Goal: Task Accomplishment & Management: Complete application form

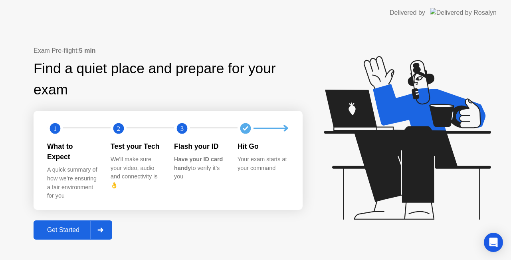
click at [75, 226] on div "Get Started" at bounding box center [63, 229] width 55 height 7
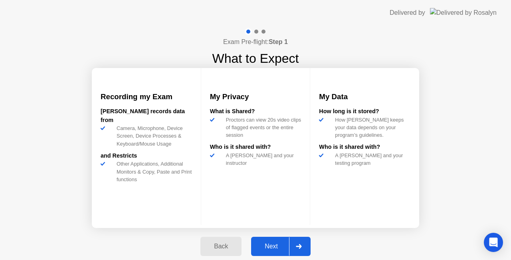
click at [296, 250] on div at bounding box center [298, 246] width 19 height 18
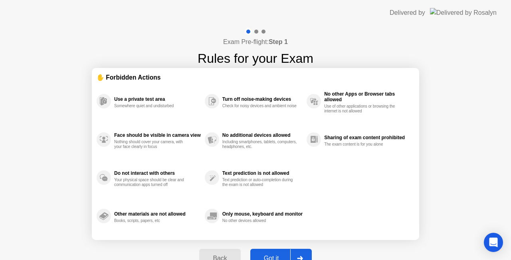
click at [296, 250] on div at bounding box center [299, 258] width 19 height 18
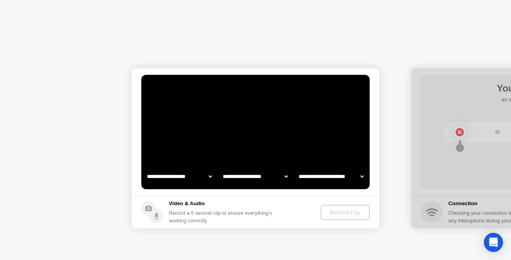
select select "**********"
select select "*******"
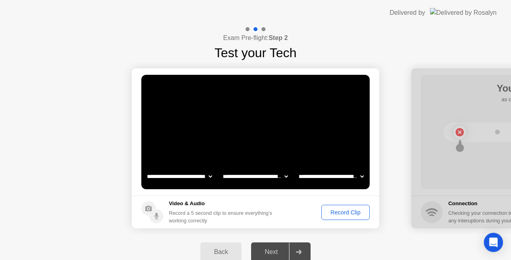
click at [335, 218] on button "Record Clip" at bounding box center [345, 211] width 48 height 15
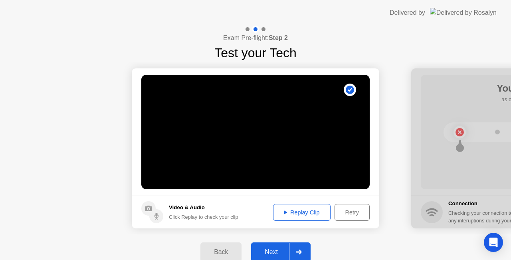
drag, startPoint x: 303, startPoint y: 242, endPoint x: 301, endPoint y: 248, distance: 6.2
click at [301, 248] on div "Back Next" at bounding box center [255, 251] width 511 height 35
click at [301, 248] on div at bounding box center [298, 251] width 19 height 18
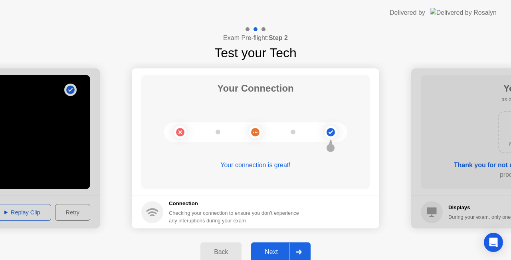
click at [301, 248] on div at bounding box center [298, 251] width 19 height 18
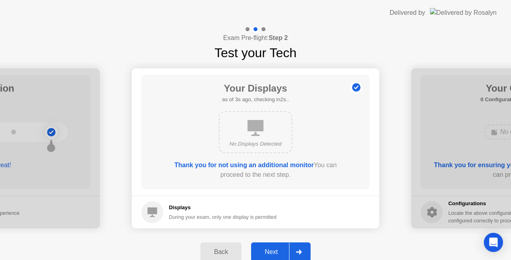
click at [291, 246] on div at bounding box center [298, 251] width 19 height 18
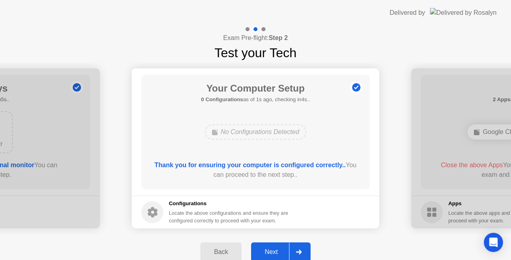
click at [291, 246] on div at bounding box center [298, 251] width 19 height 18
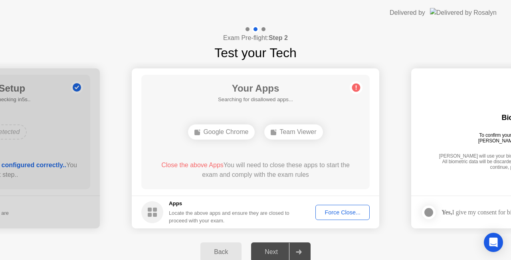
click at [234, 134] on div "Google Chrome" at bounding box center [221, 131] width 67 height 15
click at [330, 209] on div "Force Close..." at bounding box center [342, 212] width 49 height 6
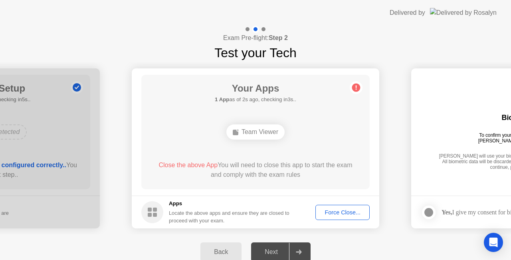
click at [332, 203] on footer "Apps Locate the above apps and ensure they are closed to proceed with your exam…" at bounding box center [256, 211] width 248 height 33
click at [334, 210] on div "Force Close..." at bounding box center [342, 212] width 49 height 6
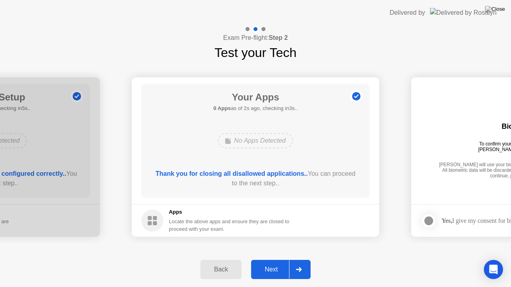
click at [287, 259] on button "Next" at bounding box center [280, 269] width 59 height 19
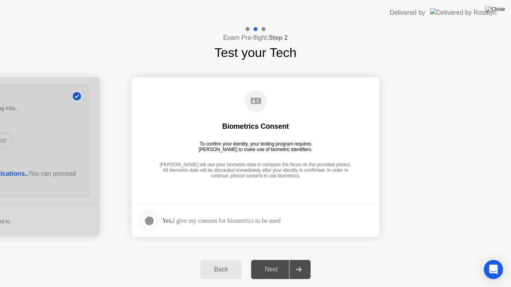
click at [225, 223] on div "Yes, I give my consent for biometrics to be used" at bounding box center [221, 221] width 119 height 8
click at [156, 228] on label at bounding box center [151, 221] width 21 height 16
click at [288, 256] on div "Back Next" at bounding box center [255, 269] width 511 height 35
click at [282, 259] on div "Next" at bounding box center [272, 269] width 36 height 7
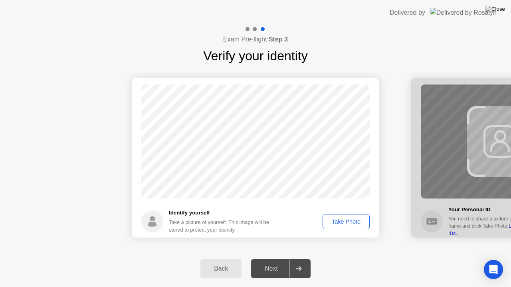
click at [336, 227] on button "Take Photo" at bounding box center [346, 221] width 47 height 15
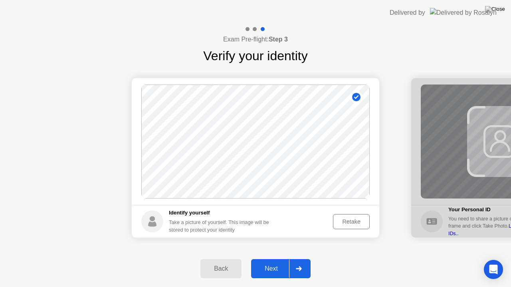
click at [295, 259] on div at bounding box center [298, 269] width 19 height 18
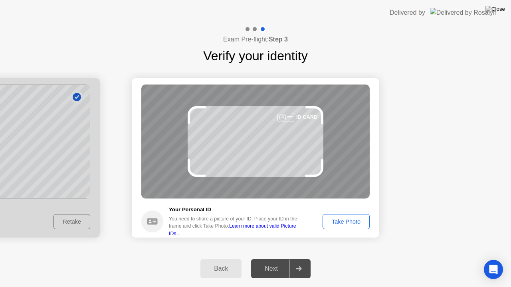
click at [295, 259] on div at bounding box center [298, 269] width 19 height 18
click at [338, 222] on div "Take Photo" at bounding box center [346, 222] width 42 height 6
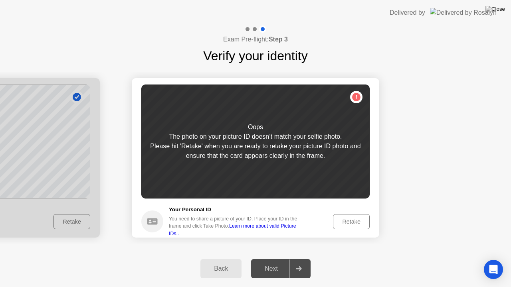
click at [338, 222] on div "Retake" at bounding box center [351, 222] width 31 height 6
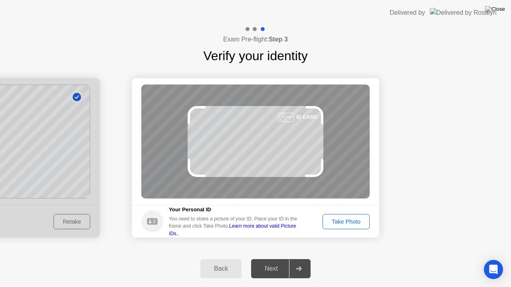
click at [338, 222] on div "Take Photo" at bounding box center [346, 222] width 42 height 6
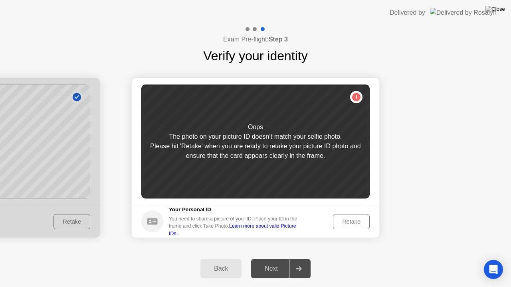
click at [338, 222] on div "Retake" at bounding box center [351, 222] width 31 height 6
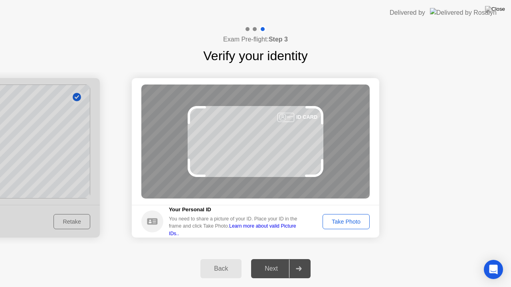
click at [338, 222] on div "Take Photo" at bounding box center [346, 222] width 42 height 6
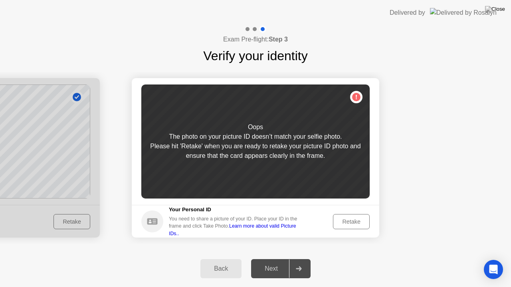
click at [338, 222] on div "Retake" at bounding box center [351, 222] width 31 height 6
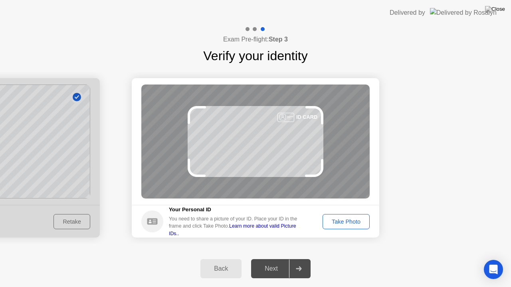
click at [338, 222] on div "Take Photo" at bounding box center [346, 222] width 42 height 6
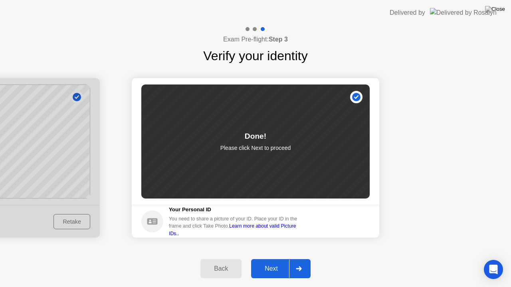
click at [295, 259] on div at bounding box center [298, 269] width 19 height 18
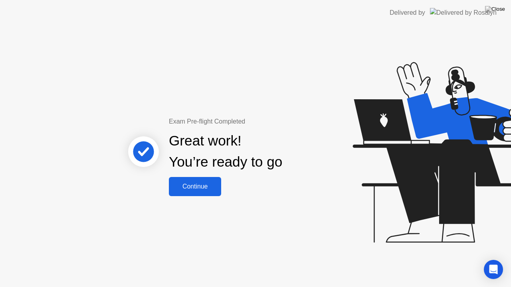
click at [192, 180] on button "Continue" at bounding box center [195, 186] width 52 height 19
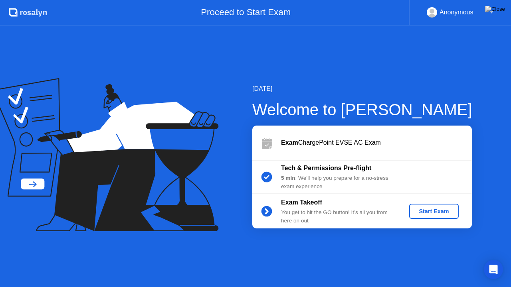
click at [416, 205] on button "Start Exam" at bounding box center [433, 211] width 49 height 15
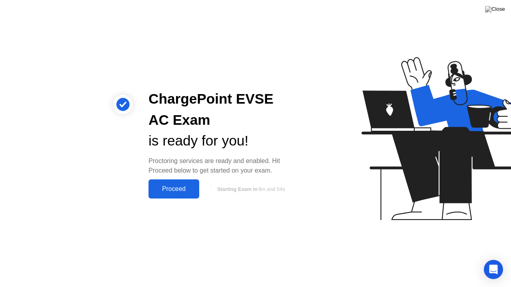
click at [192, 192] on div "Proceed" at bounding box center [174, 189] width 46 height 7
